Goal: Find contact information: Find contact information

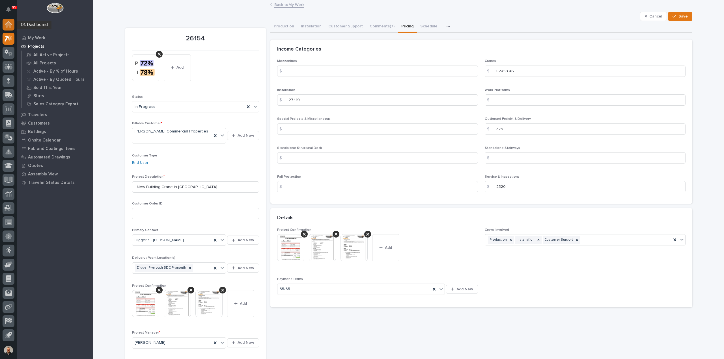
click at [7, 23] on icon at bounding box center [9, 25] width 6 height 6
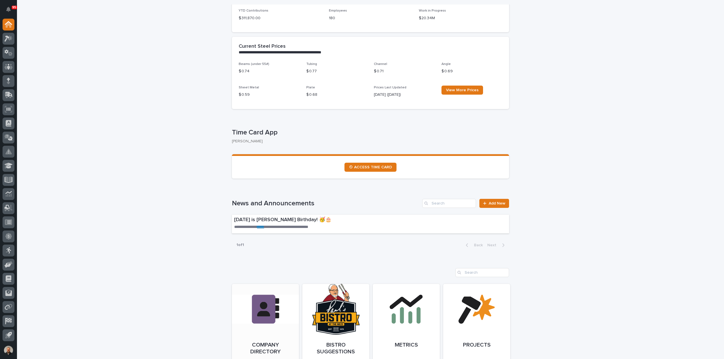
scroll to position [283, 0]
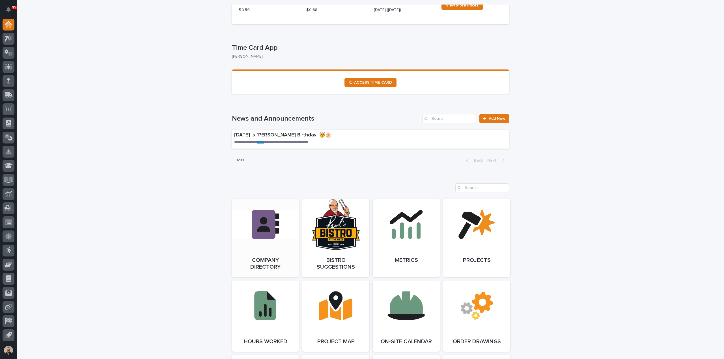
click at [260, 218] on link "Open Link" at bounding box center [265, 238] width 67 height 78
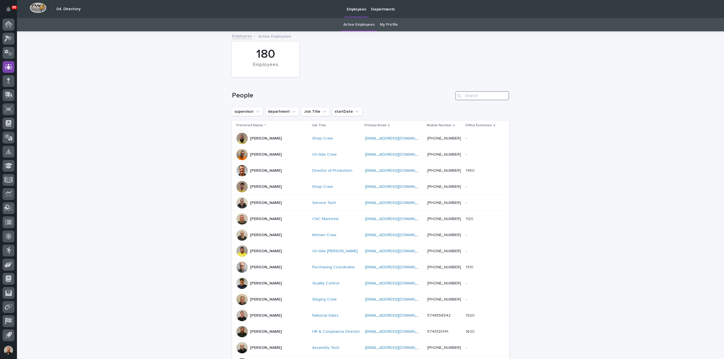
click at [467, 94] on input "Search" at bounding box center [482, 95] width 54 height 9
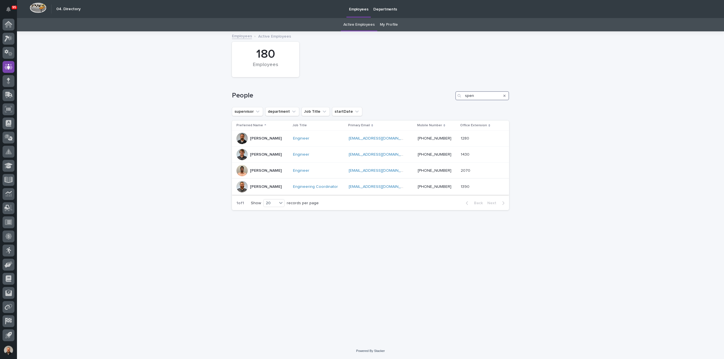
type input "spen"
click at [257, 185] on p "[PERSON_NAME]" at bounding box center [266, 187] width 32 height 5
drag, startPoint x: 478, startPoint y: 94, endPoint x: 447, endPoint y: 91, distance: 31.0
click at [447, 91] on div "People spen" at bounding box center [370, 93] width 277 height 27
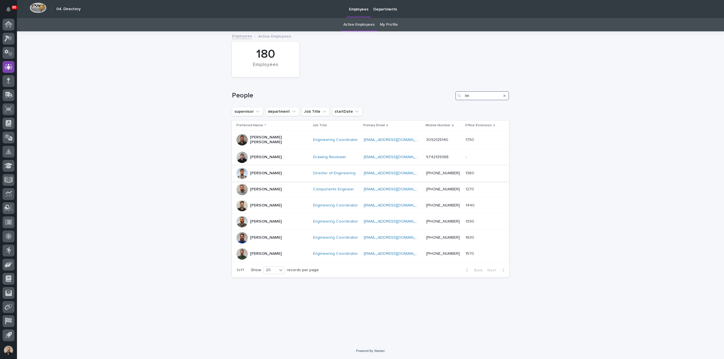
type input "lei"
click at [258, 171] on p "[PERSON_NAME]" at bounding box center [266, 173] width 32 height 5
